Goal: Task Accomplishment & Management: Complete application form

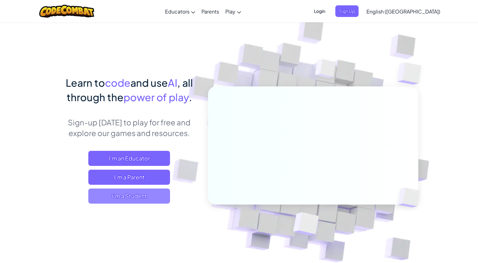
click at [99, 197] on span "I'm a Student" at bounding box center [129, 196] width 82 height 15
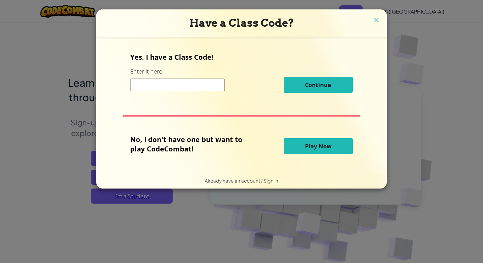
click at [209, 91] on input at bounding box center [177, 85] width 94 height 13
type input "m"
type input "MapDustStone"
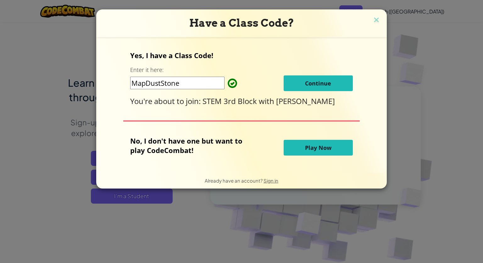
click at [299, 85] on button "Continue" at bounding box center [318, 83] width 69 height 16
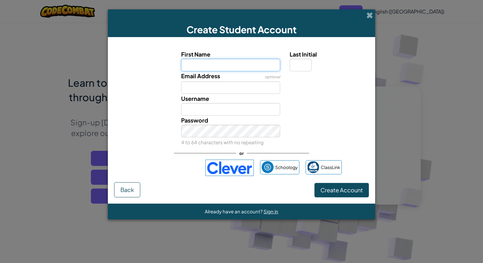
click at [233, 68] on input "First Name" at bounding box center [230, 65] width 99 height 13
click at [288, 59] on div "Last Initial" at bounding box center [328, 61] width 87 height 22
click at [206, 67] on input "First Name" at bounding box center [230, 65] width 99 height 13
type input "Karis"
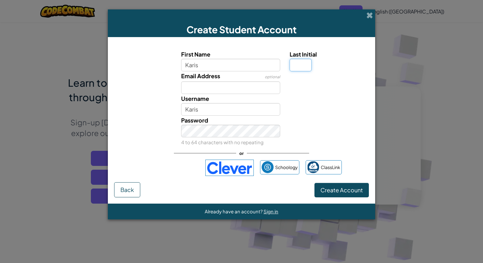
click at [298, 61] on input "Last Initial" at bounding box center [301, 65] width 22 height 13
type input "H"
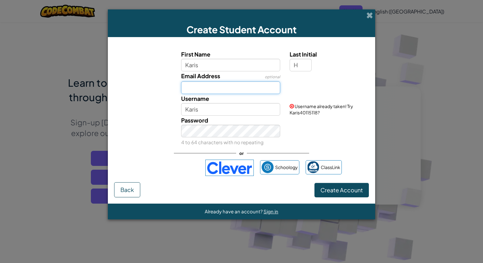
type input "[PERSON_NAME]"
click at [234, 87] on input "Email Address" at bounding box center [230, 87] width 99 height 13
type input "[EMAIL_ADDRESS][PERSON_NAME][DOMAIN_NAME]"
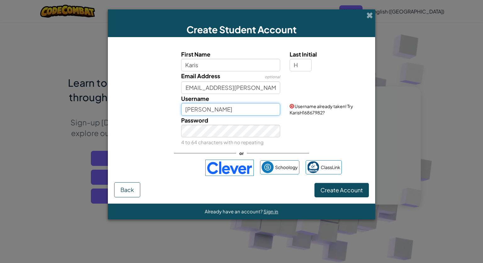
click at [221, 108] on input "[PERSON_NAME]" at bounding box center [230, 109] width 99 height 13
click at [220, 124] on div "Password 4 to 64 characters with no repeating" at bounding box center [230, 131] width 109 height 31
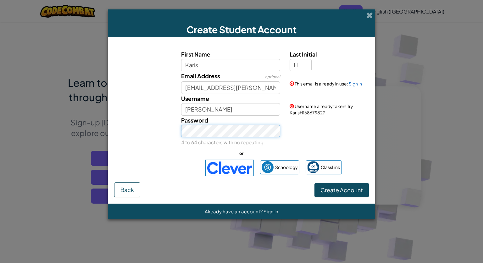
click at [314, 183] on button "Create Account" at bounding box center [341, 190] width 54 height 14
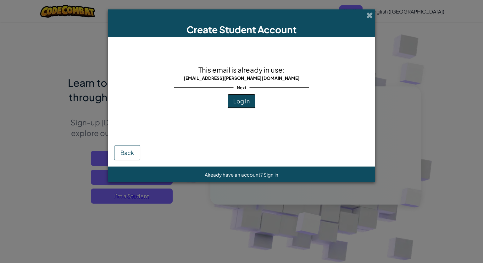
click at [229, 96] on button "Log In" at bounding box center [241, 101] width 28 height 14
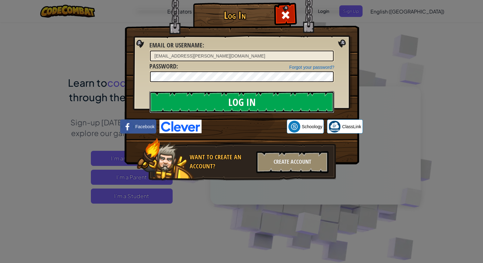
click at [230, 95] on input "Log In" at bounding box center [241, 102] width 185 height 22
